Goal: Find contact information: Find contact information

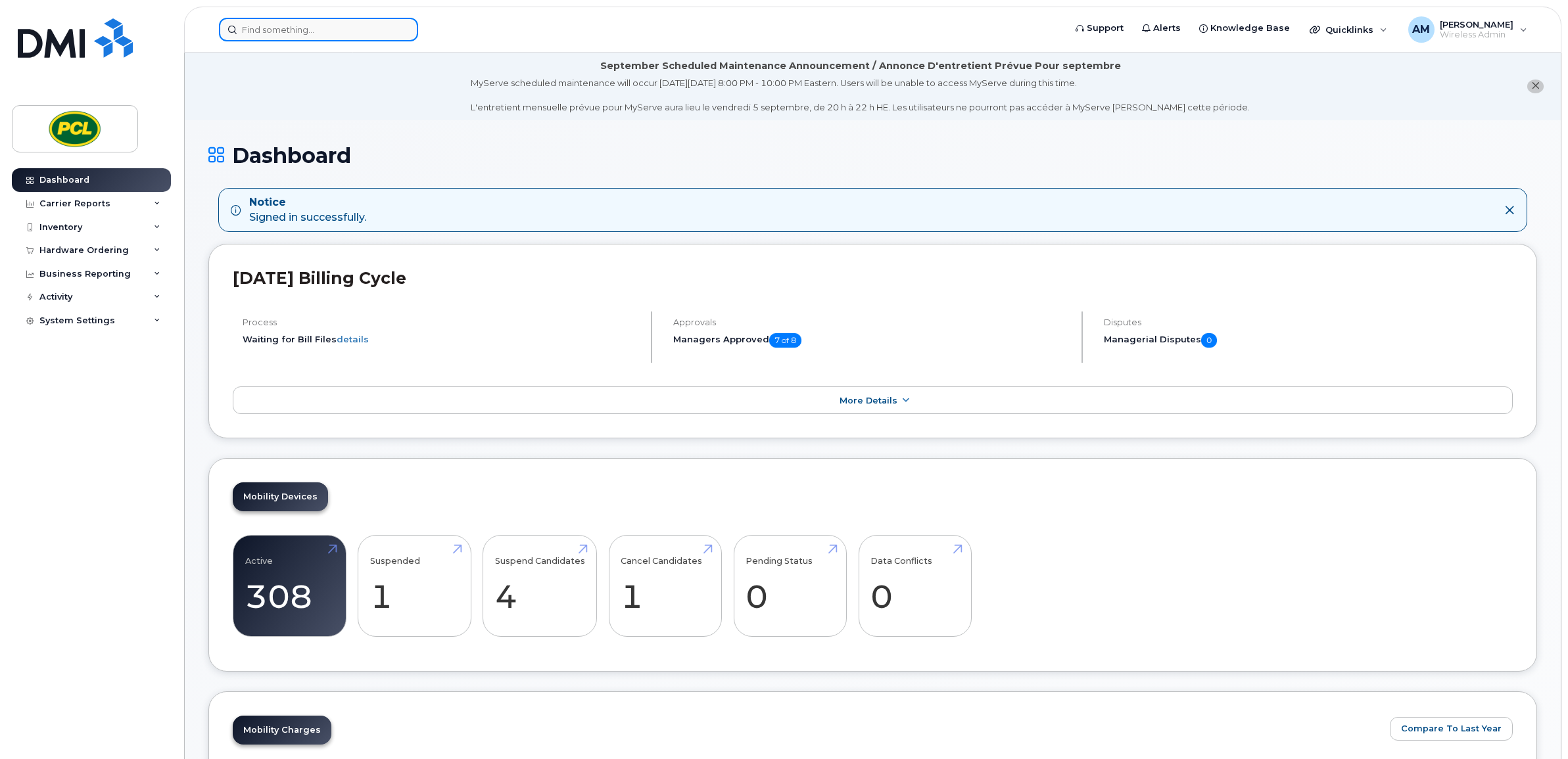
click at [331, 25] on input at bounding box center [318, 30] width 199 height 24
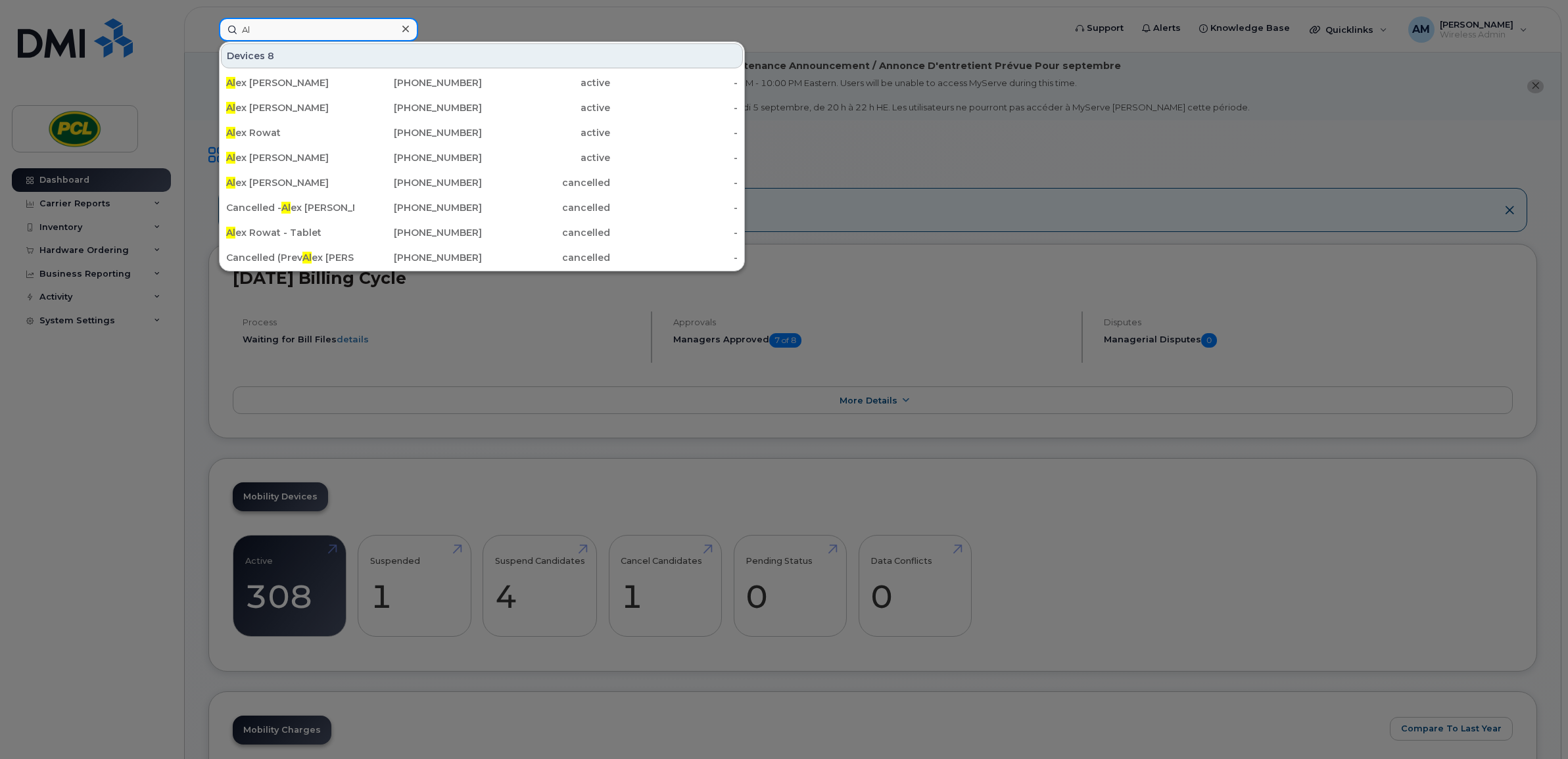
type input "A"
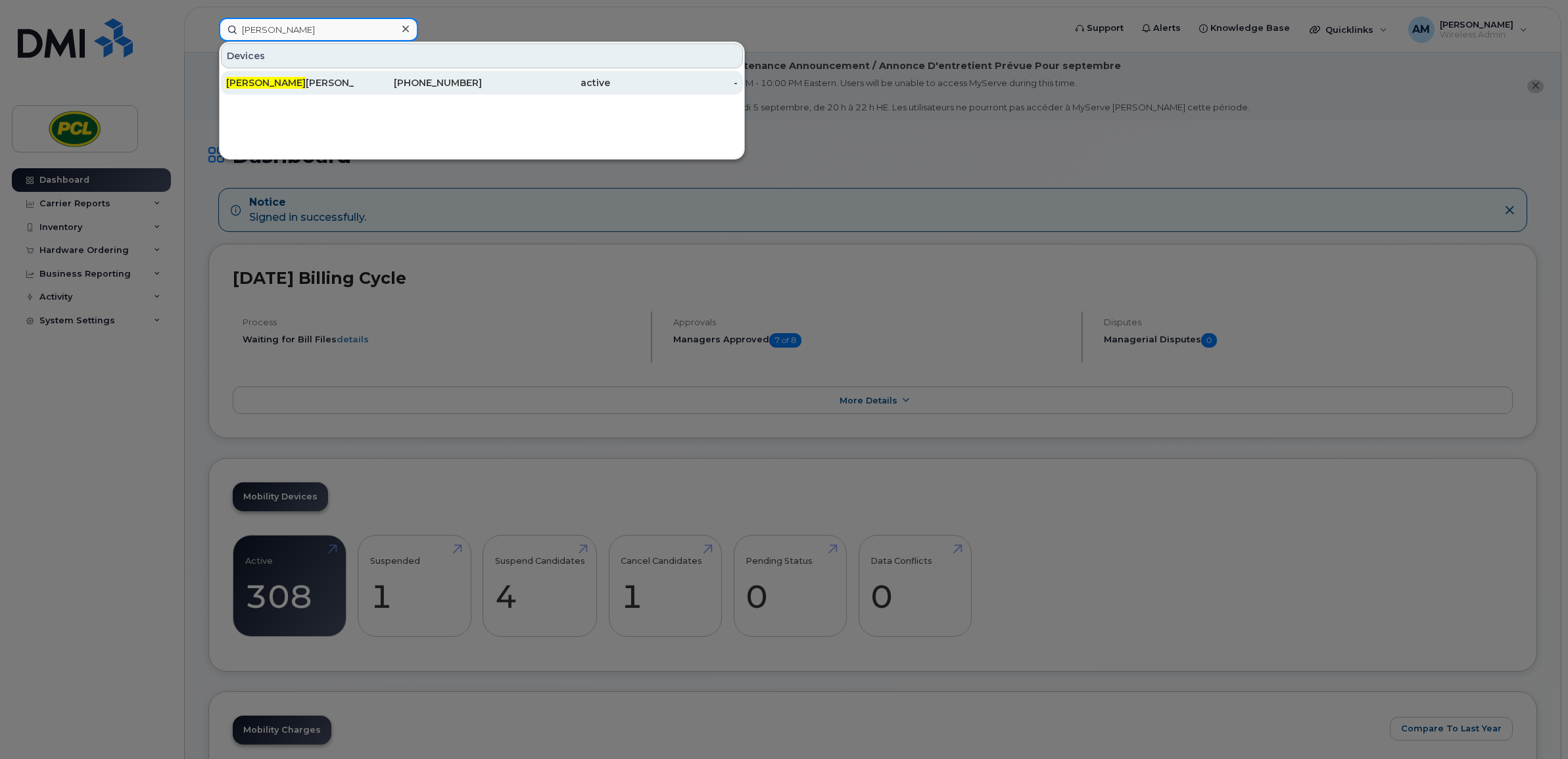
type input "[PERSON_NAME]"
click at [360, 74] on div "[PHONE_NUMBER]" at bounding box center [418, 83] width 128 height 24
